Goal: Use online tool/utility: Utilize a website feature to perform a specific function

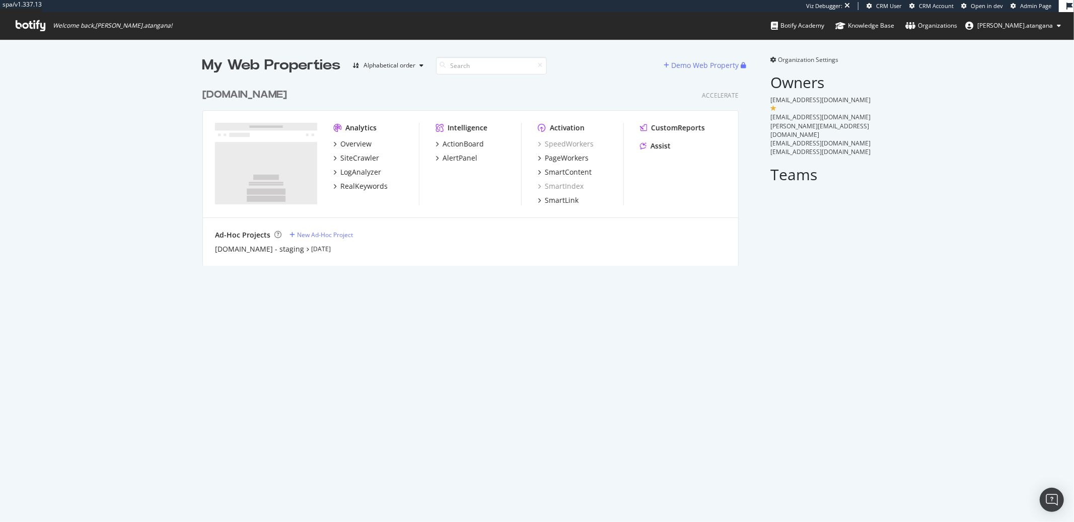
scroll to position [182, 536]
click at [352, 171] on div "LogAnalyzer" at bounding box center [360, 172] width 41 height 10
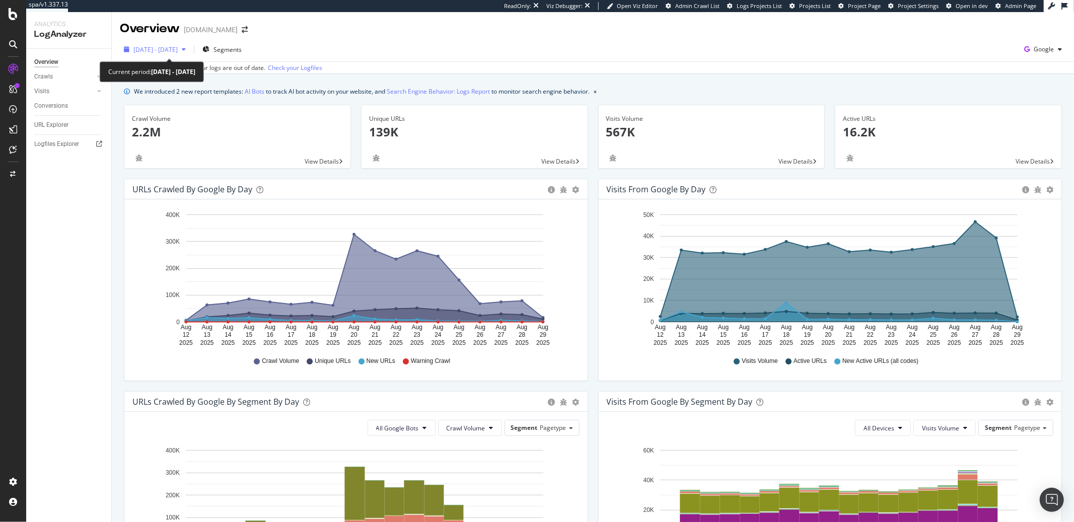
click at [178, 50] on span "[DATE] - [DATE]" at bounding box center [155, 49] width 44 height 9
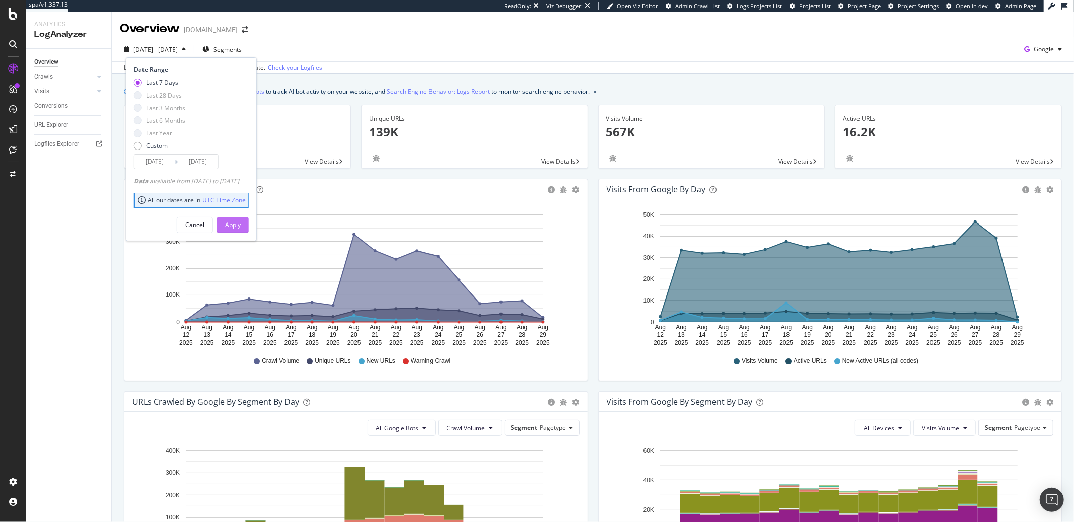
click at [239, 229] on button "Apply" at bounding box center [233, 225] width 32 height 16
